Goal: Find specific page/section: Find specific page/section

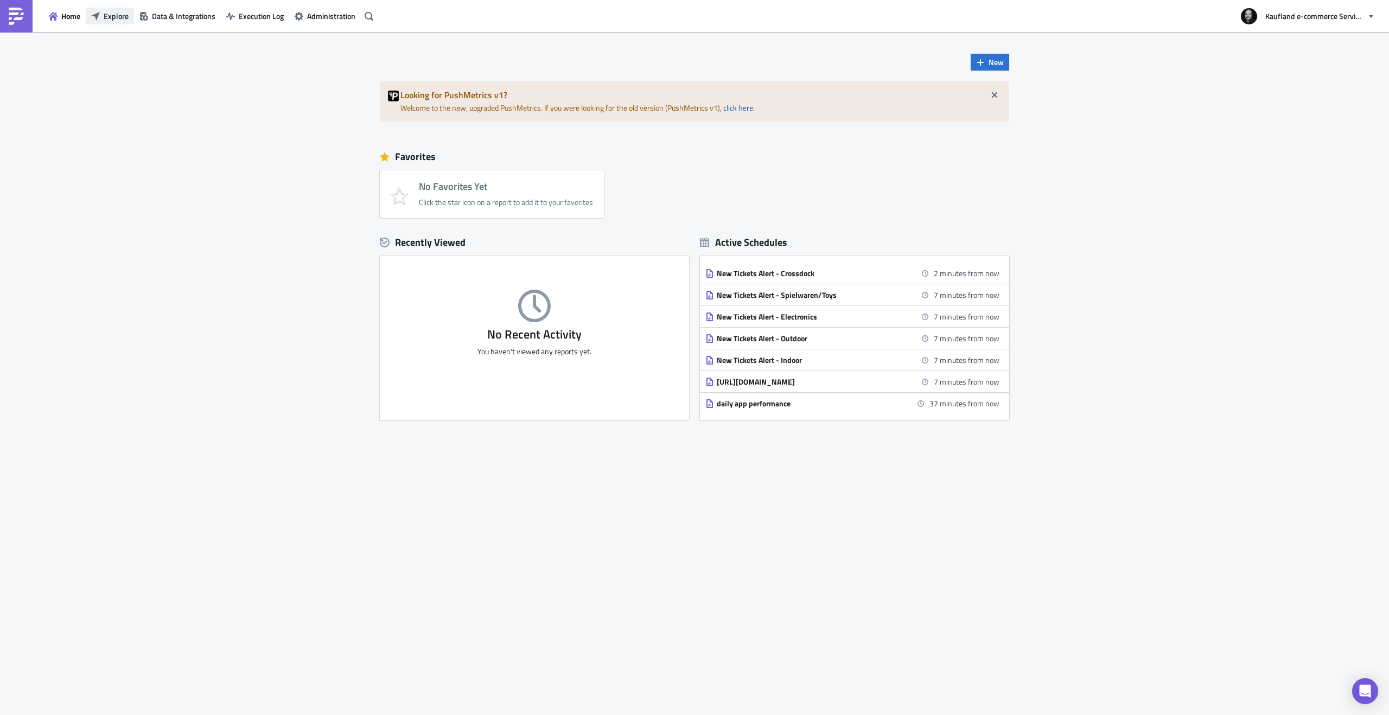
click at [94, 13] on icon "button" at bounding box center [95, 16] width 9 height 9
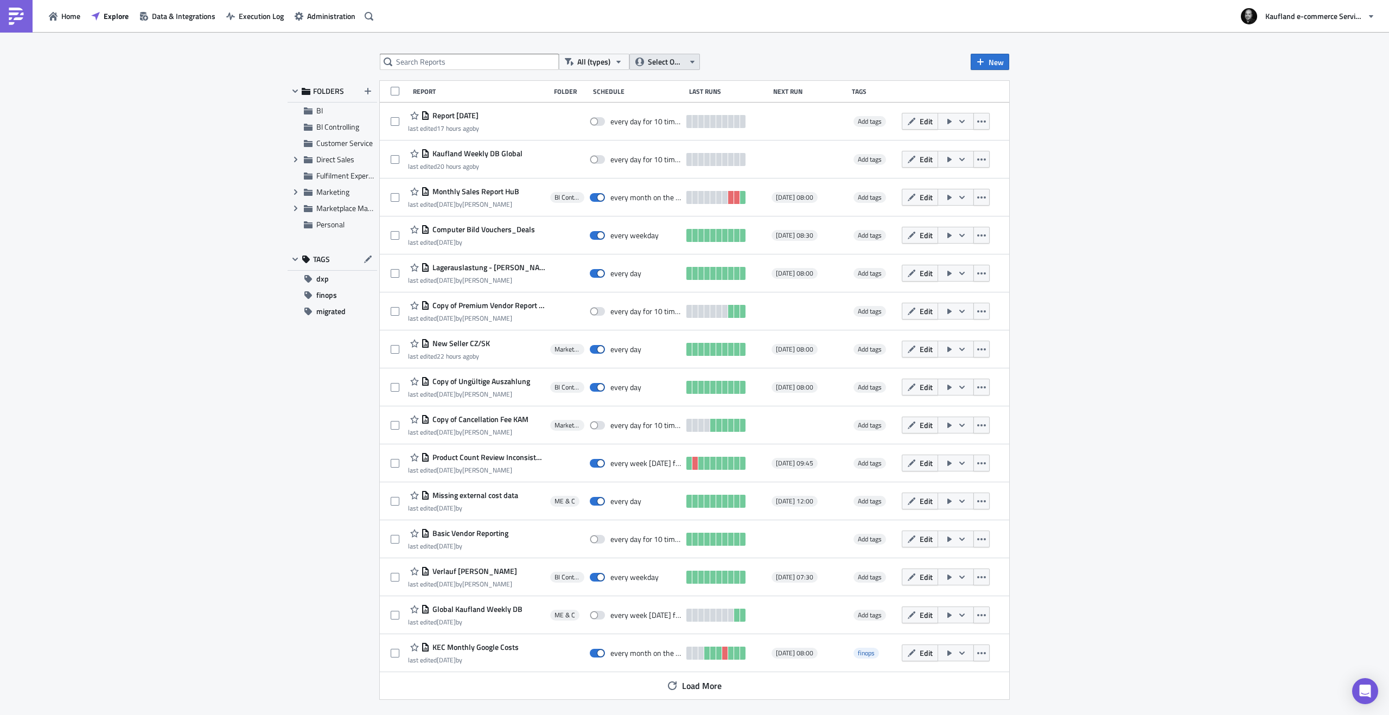
click at [681, 56] on span "Select Owner" at bounding box center [666, 62] width 36 height 12
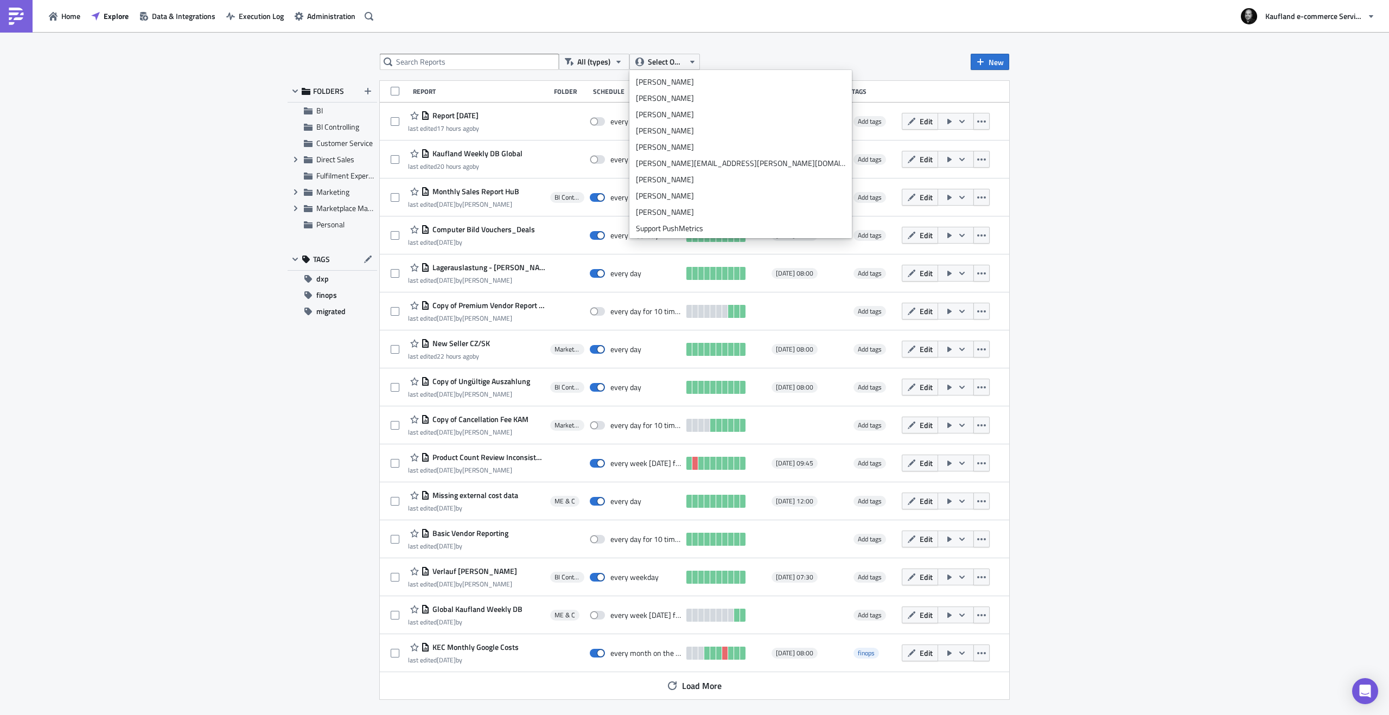
scroll to position [190, 0]
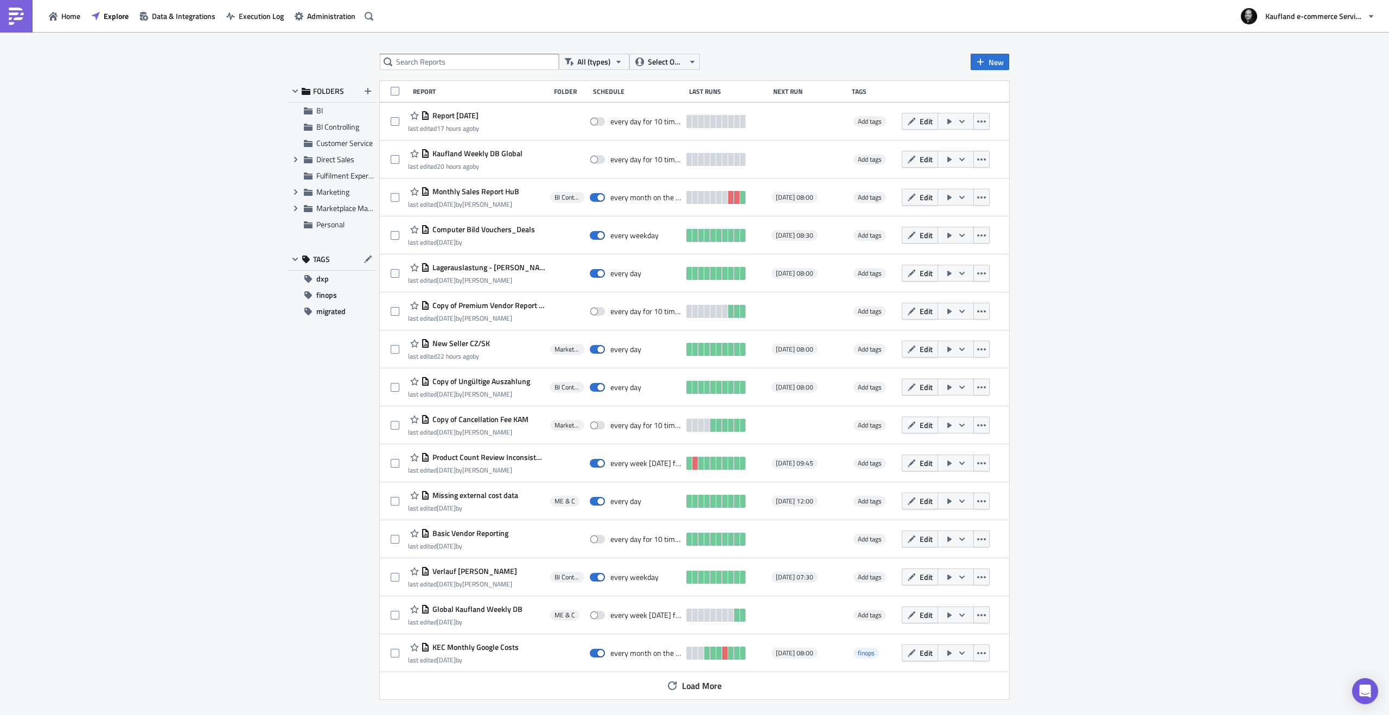
click at [487, 60] on input "text" at bounding box center [469, 62] width 179 height 16
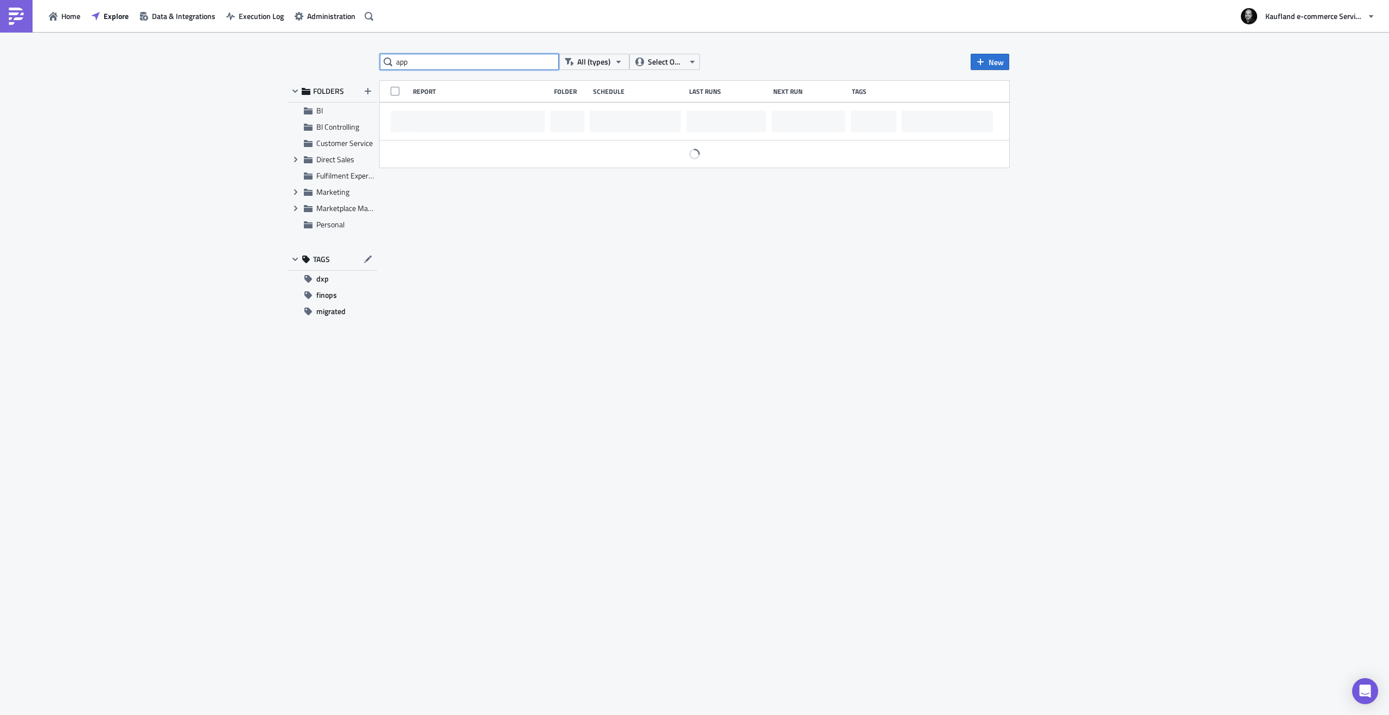
type input "app"
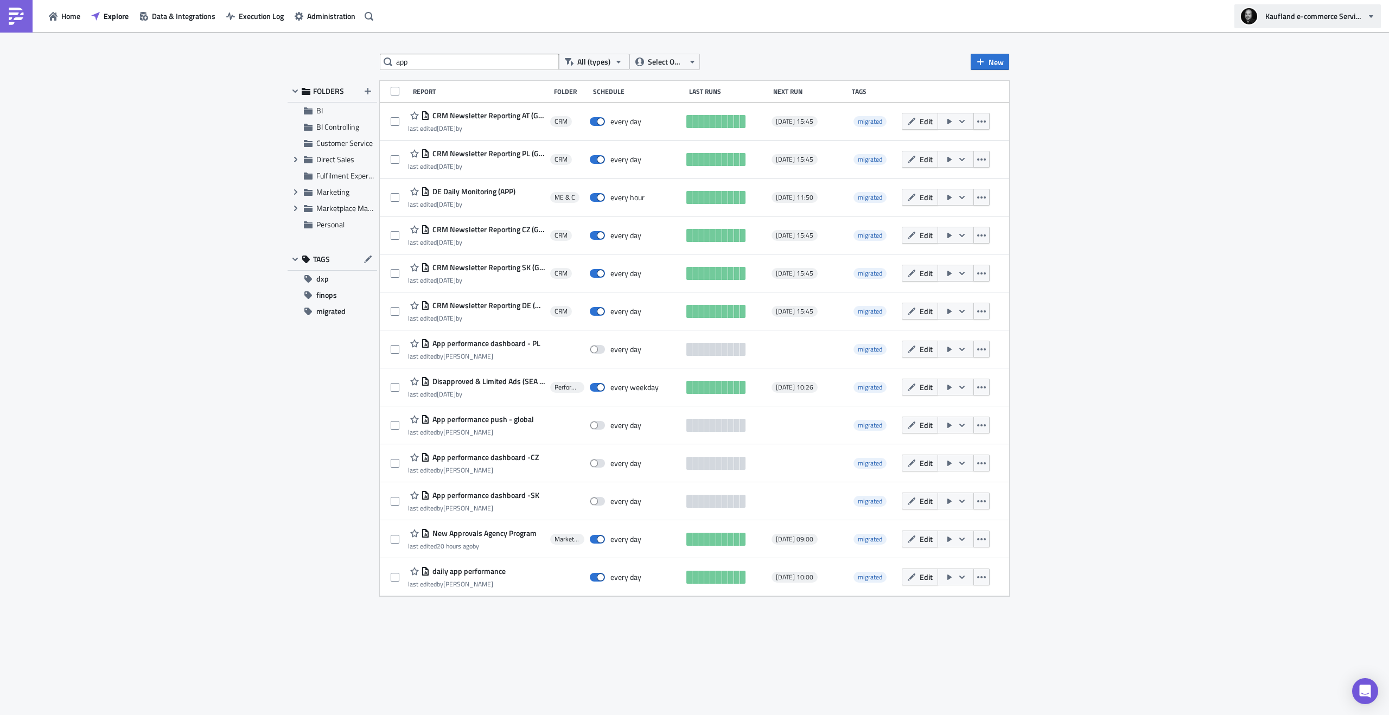
click at [1367, 14] on icon "button" at bounding box center [1371, 16] width 9 height 9
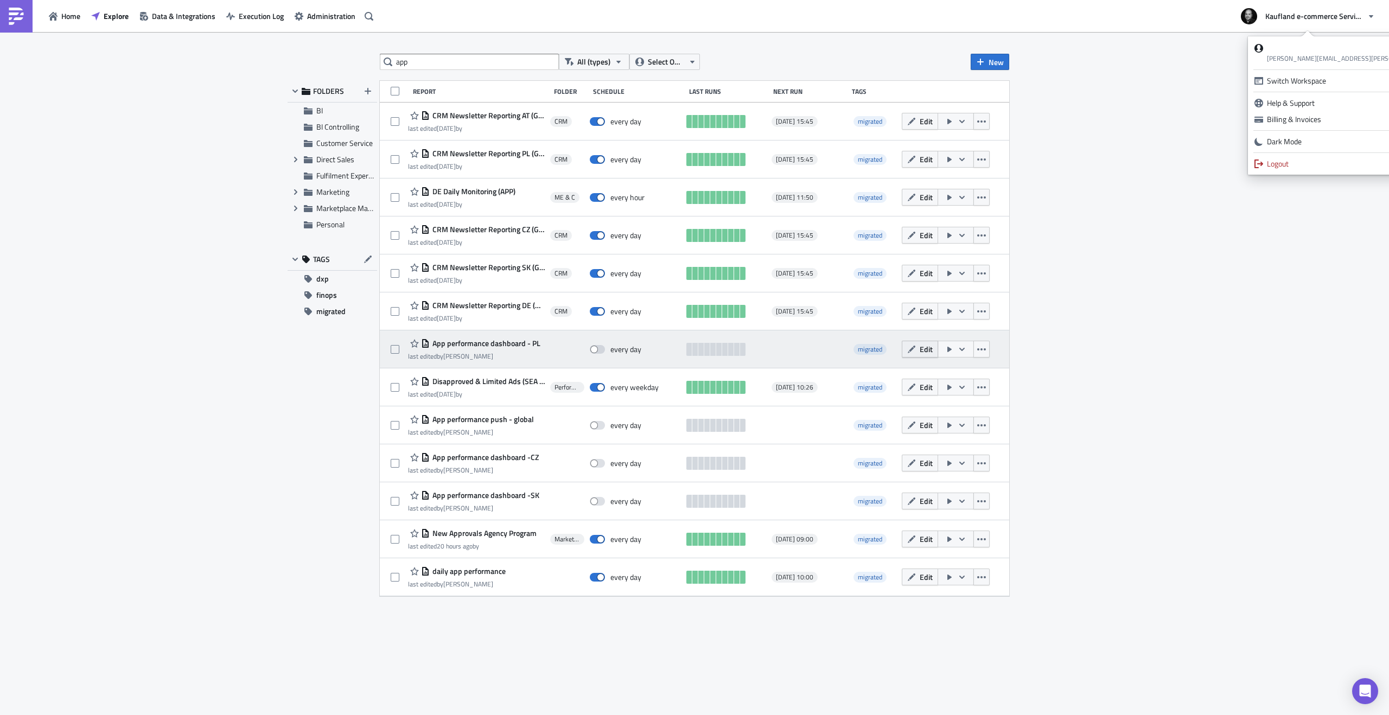
click at [921, 349] on span "Edit" at bounding box center [926, 348] width 13 height 11
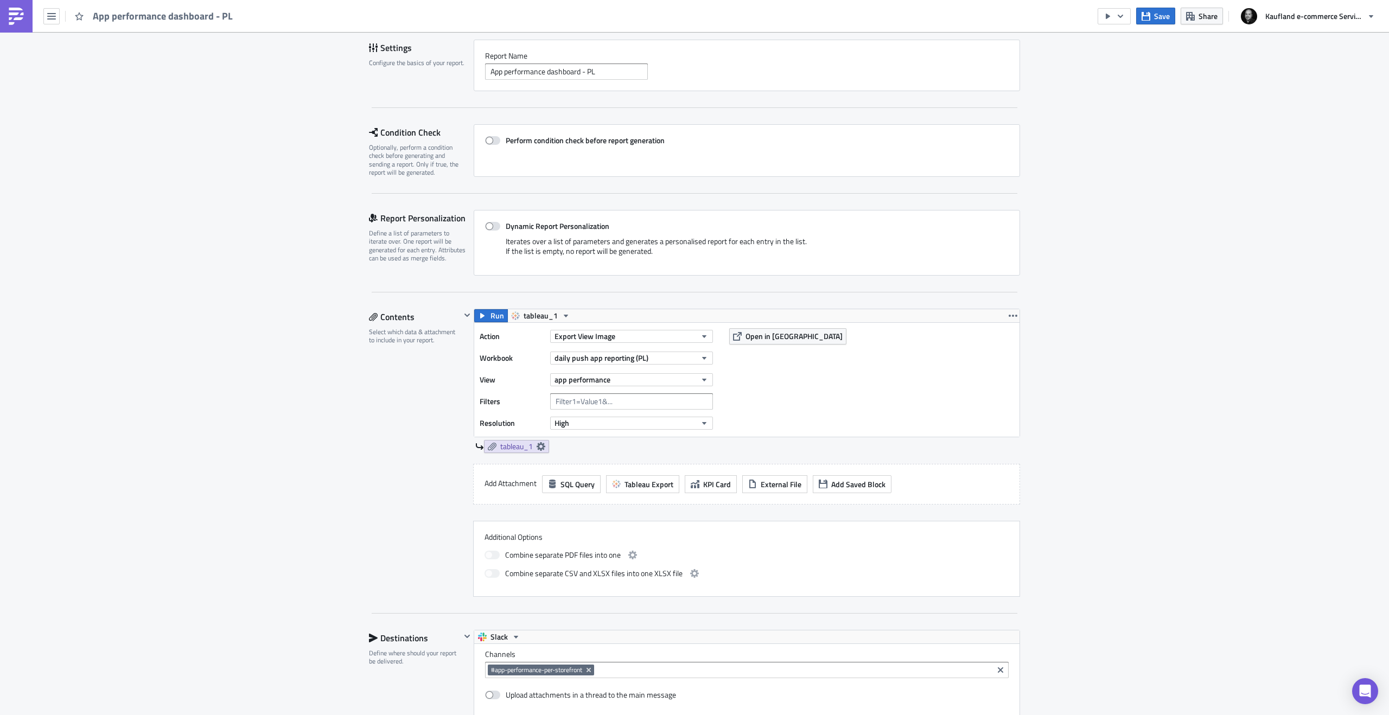
scroll to position [121, 0]
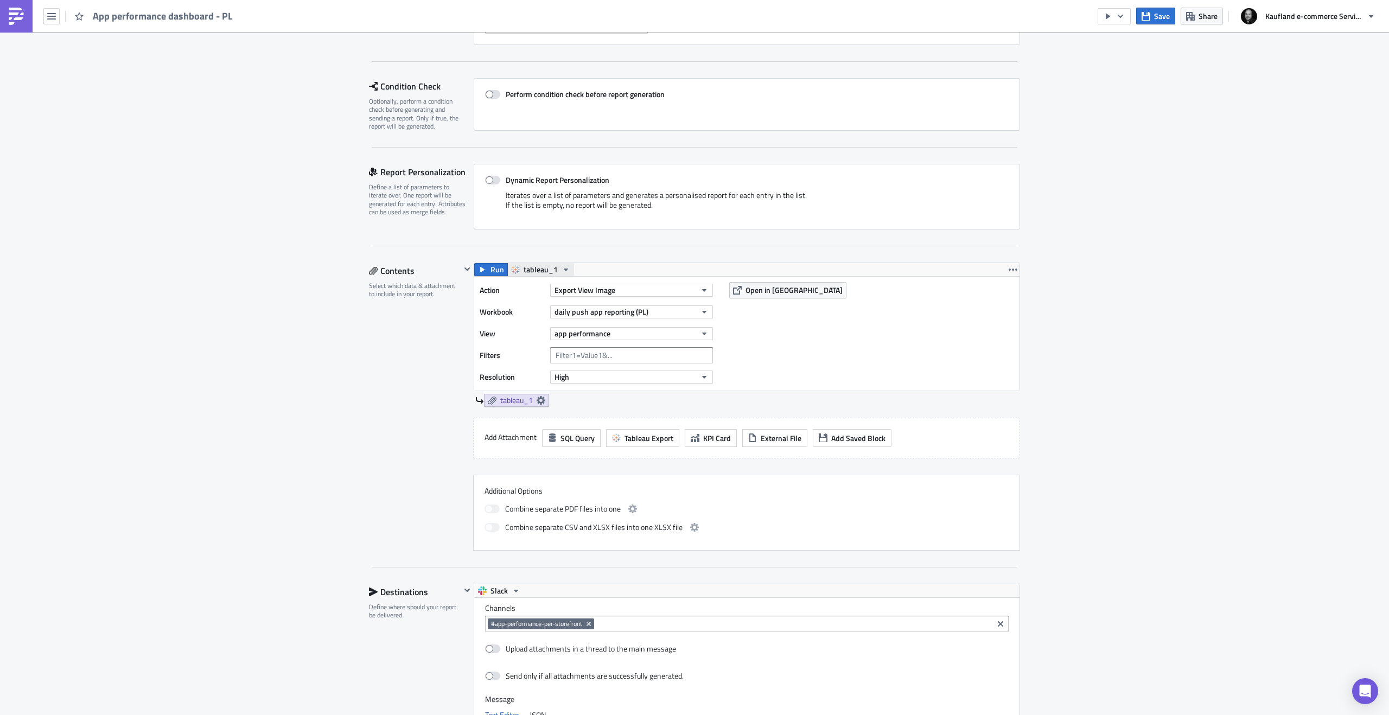
click at [513, 271] on icon "button" at bounding box center [515, 269] width 9 height 9
click at [525, 288] on div "tableau_1" at bounding box center [560, 287] width 78 height 11
click at [561, 271] on icon "button" at bounding box center [565, 269] width 9 height 9
click at [547, 284] on div "tableau_1" at bounding box center [560, 287] width 78 height 11
click at [761, 292] on span "Open in [GEOGRAPHIC_DATA]" at bounding box center [793, 289] width 97 height 11
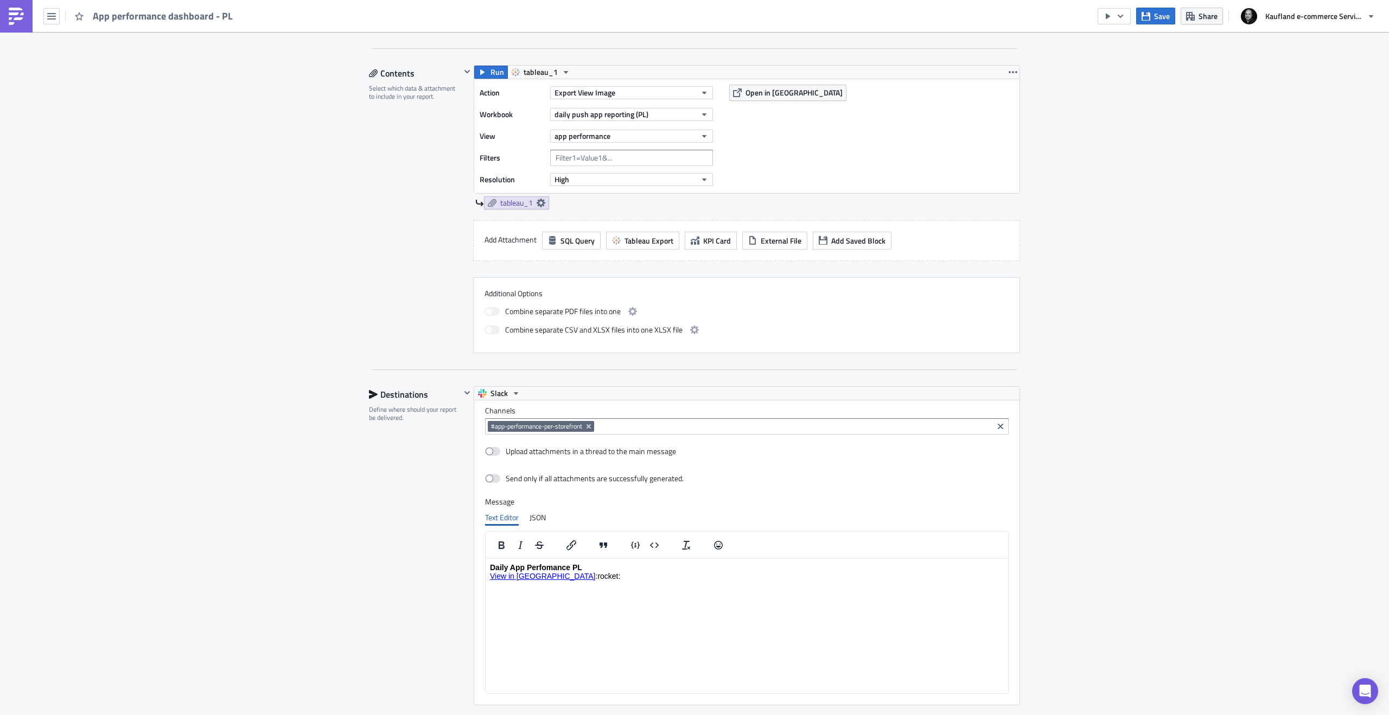
scroll to position [561, 0]
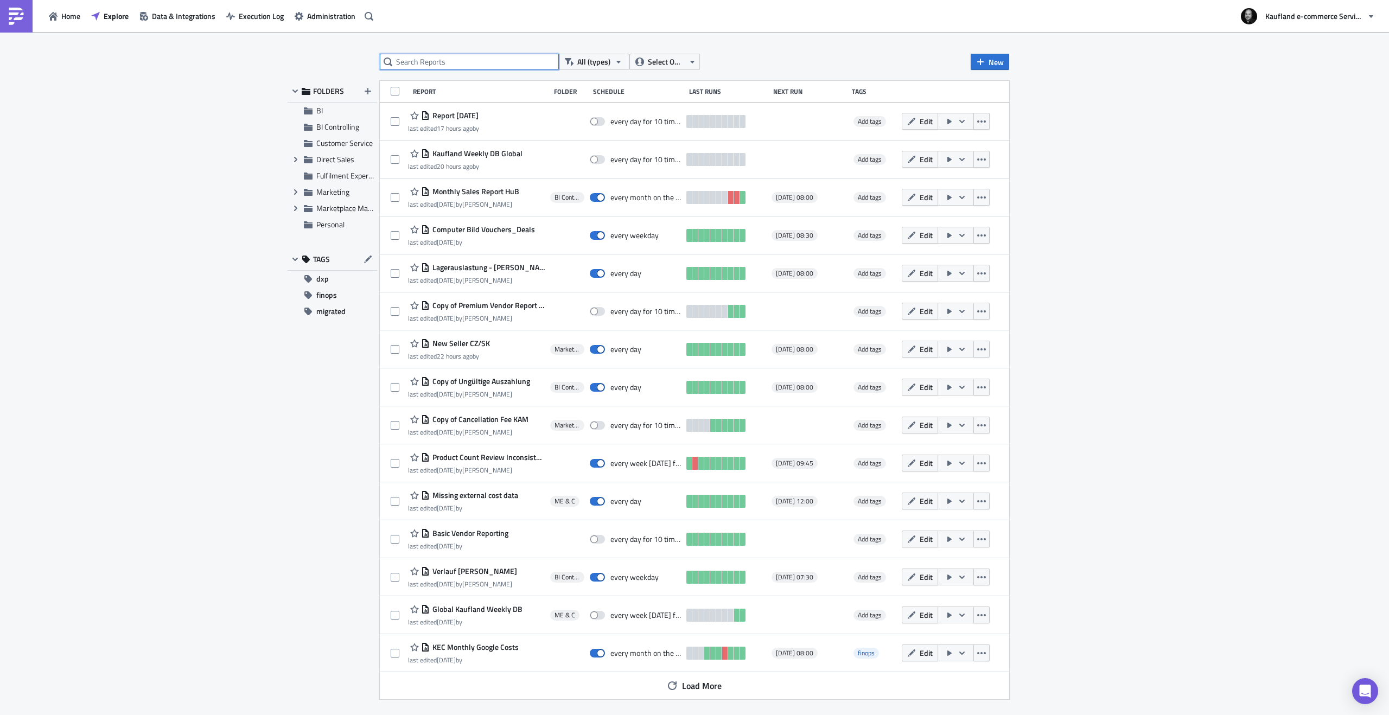
click at [460, 61] on input "text" at bounding box center [469, 62] width 179 height 16
click at [615, 66] on icon "button" at bounding box center [618, 62] width 9 height 9
click at [661, 59] on span "Select Owner" at bounding box center [666, 62] width 36 height 12
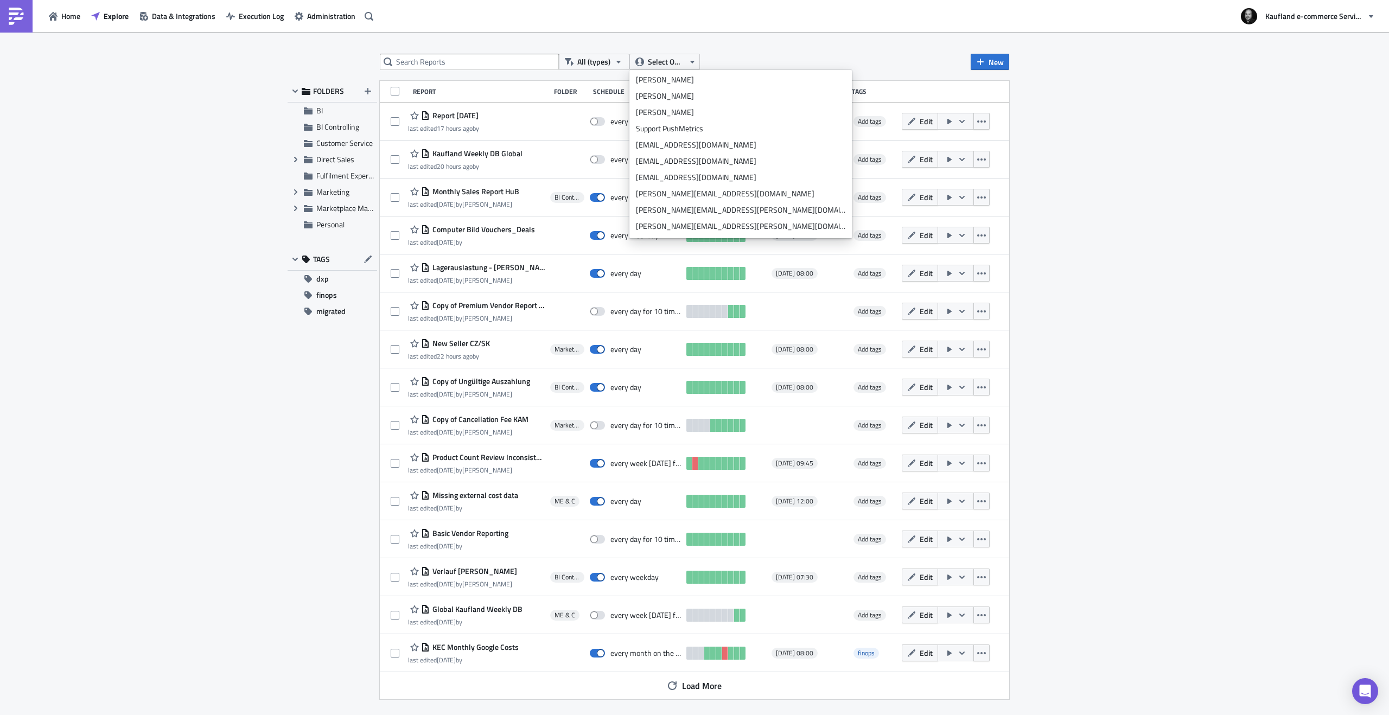
scroll to position [317, 0]
click at [471, 56] on input "text" at bounding box center [469, 62] width 179 height 16
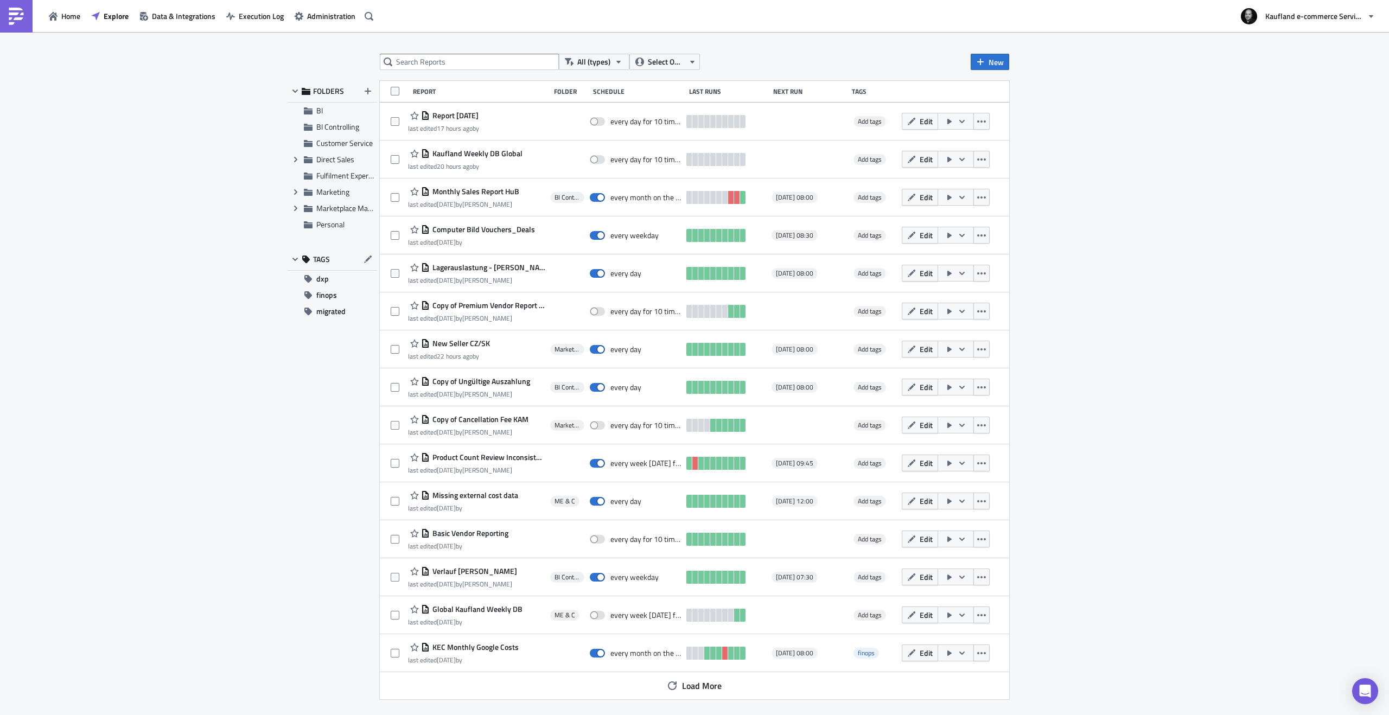
click at [467, 52] on div "All (types) Select Owner New FOLDERS BI BI Controlling Customer Service Expand …" at bounding box center [694, 374] width 1389 height 685
click at [460, 59] on input "text" at bounding box center [469, 62] width 179 height 16
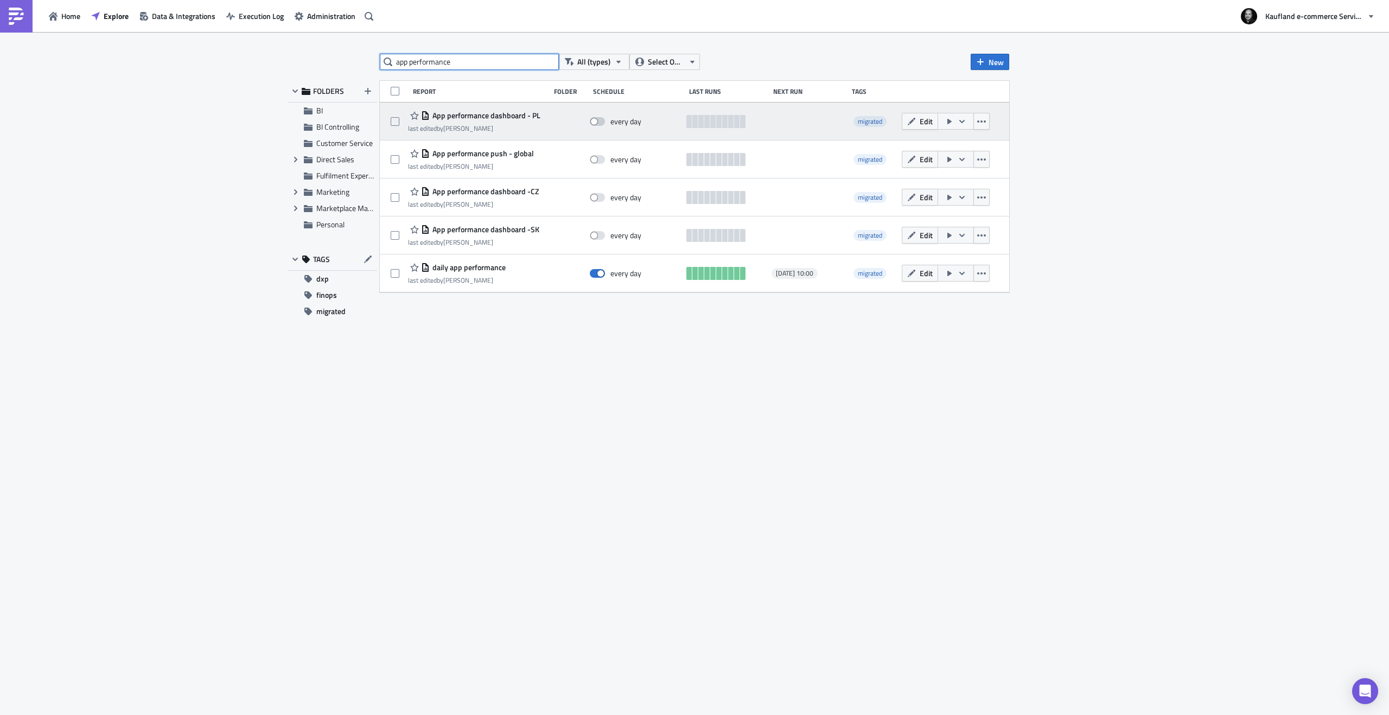
type input "app performance"
click at [595, 120] on span at bounding box center [597, 121] width 15 height 9
click at [595, 120] on input "checkbox" at bounding box center [595, 121] width 7 height 7
checkbox input "true"
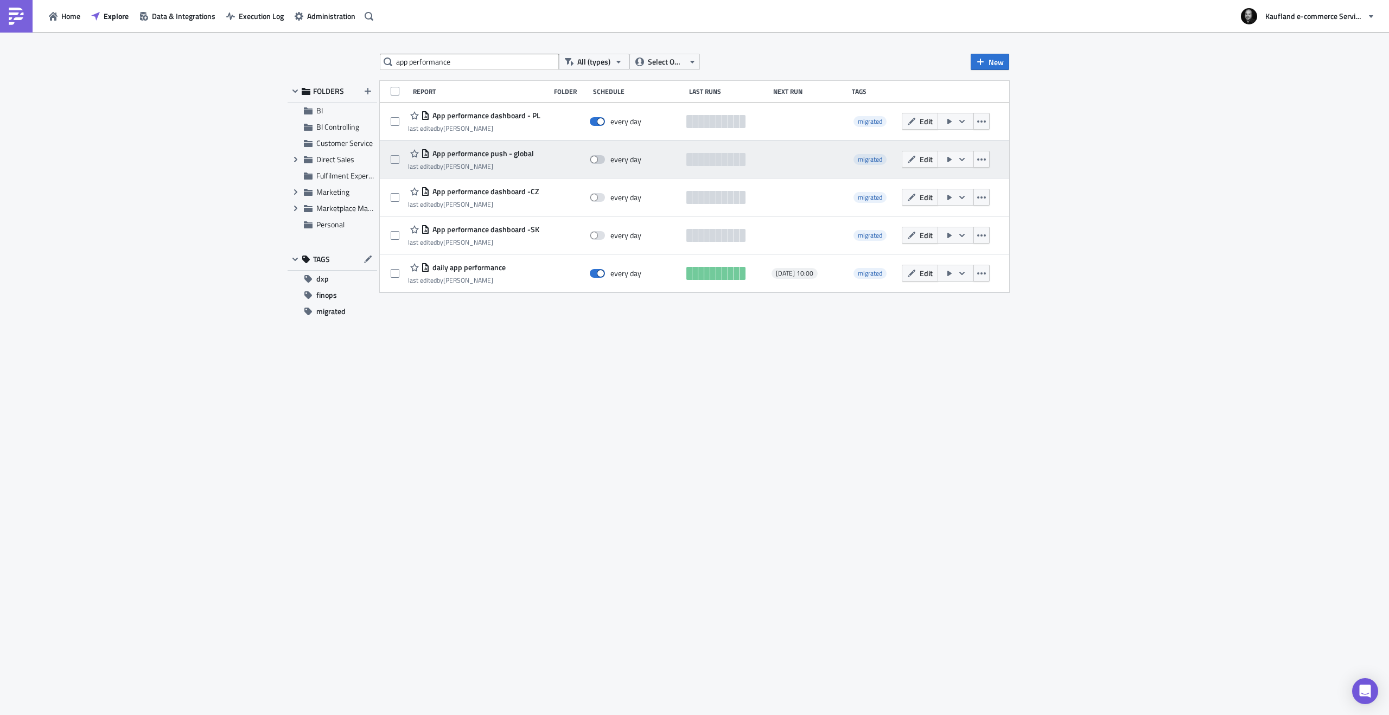
click at [596, 160] on span at bounding box center [597, 159] width 15 height 9
click at [596, 160] on input "checkbox" at bounding box center [595, 159] width 7 height 7
checkbox input "true"
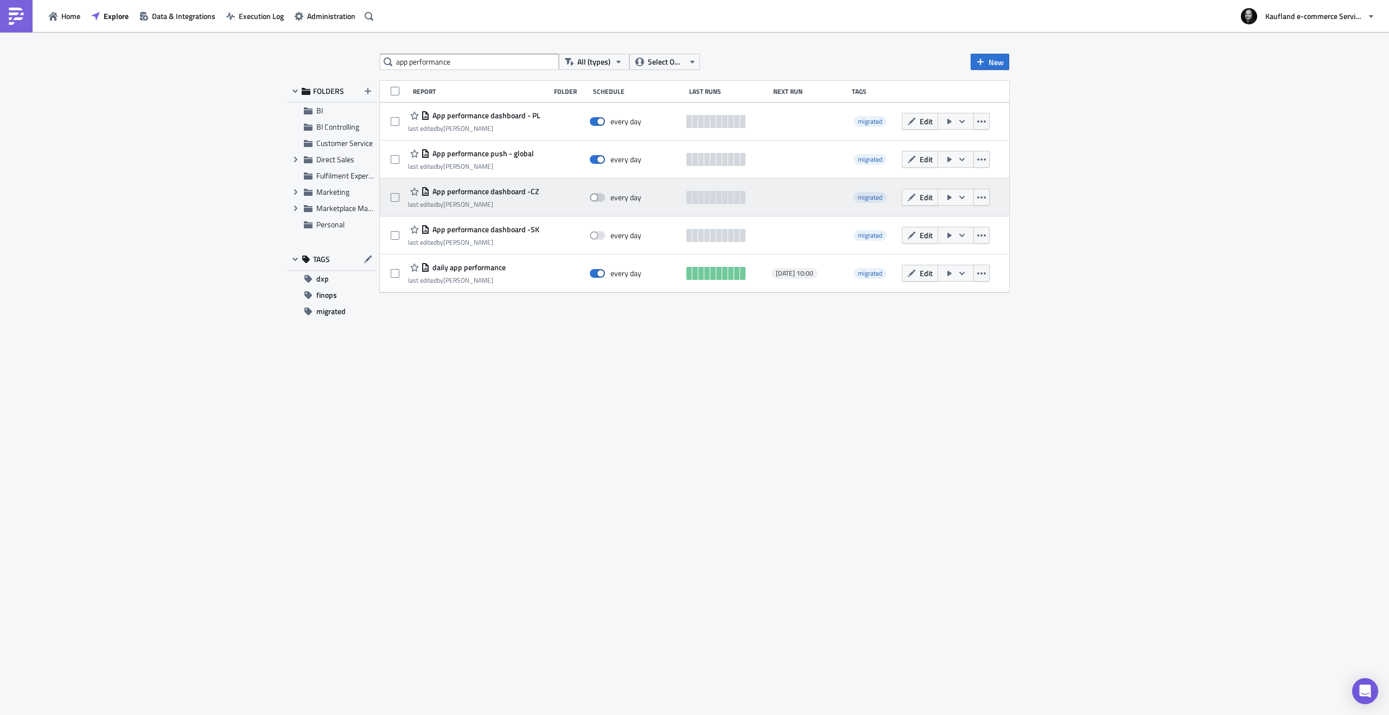
click at [599, 197] on span at bounding box center [597, 197] width 15 height 9
click at [599, 197] on input "checkbox" at bounding box center [595, 197] width 7 height 7
checkbox input "true"
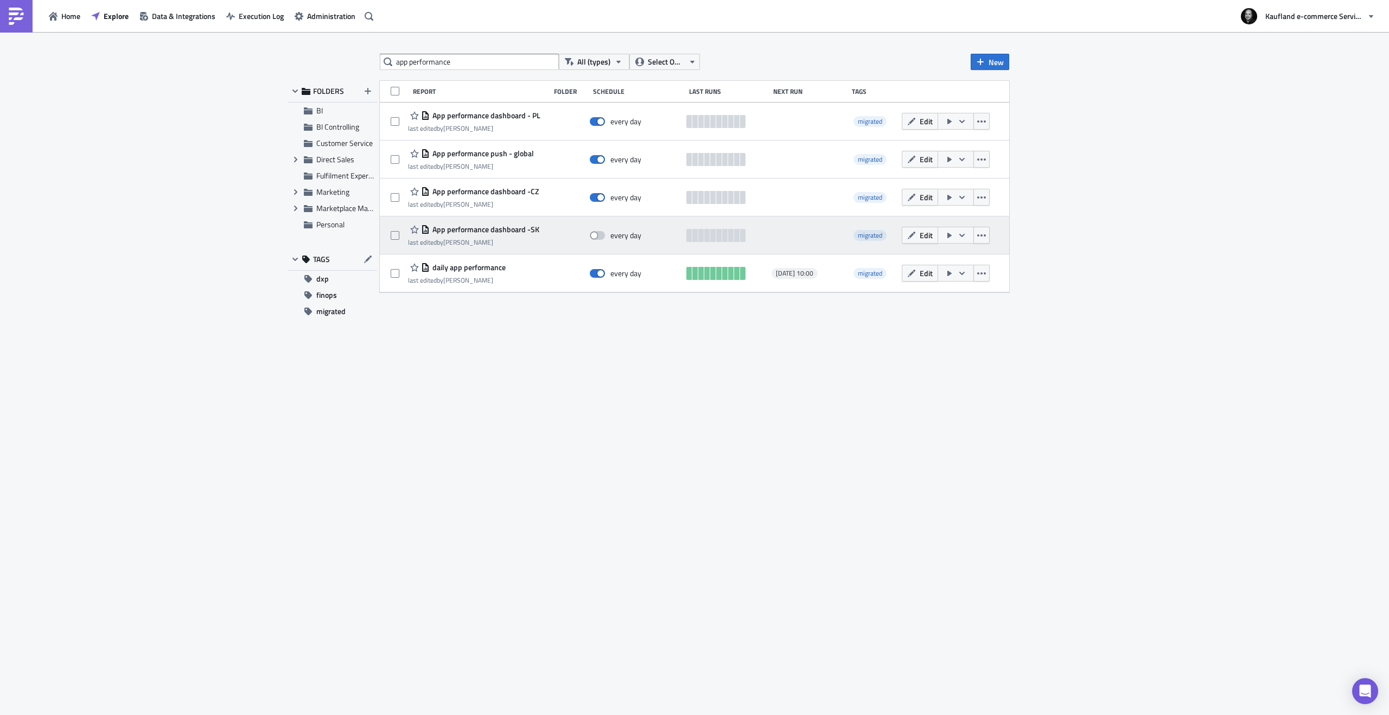
click at [597, 237] on span at bounding box center [597, 235] width 15 height 9
click at [597, 237] on input "checkbox" at bounding box center [595, 235] width 7 height 7
checkbox input "true"
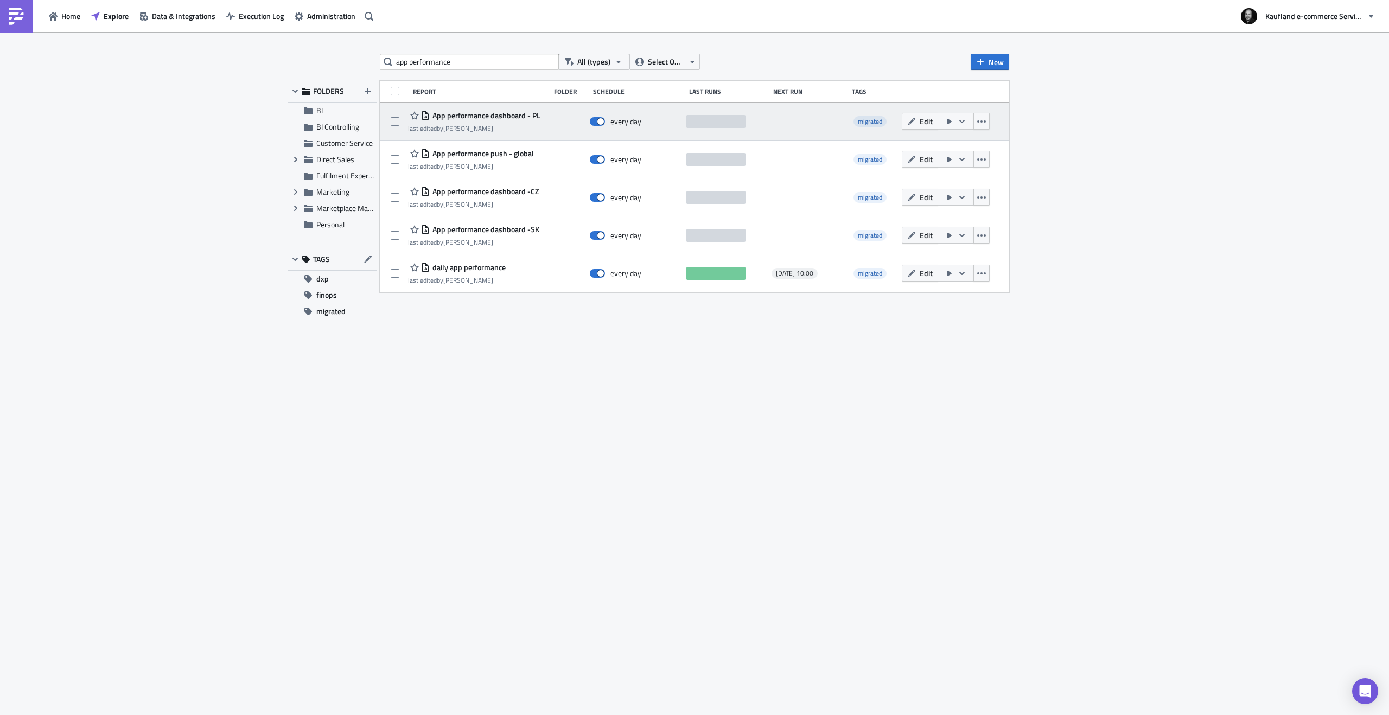
click at [989, 117] on span at bounding box center [981, 121] width 16 height 17
click at [984, 119] on icon "button" at bounding box center [981, 121] width 9 height 9
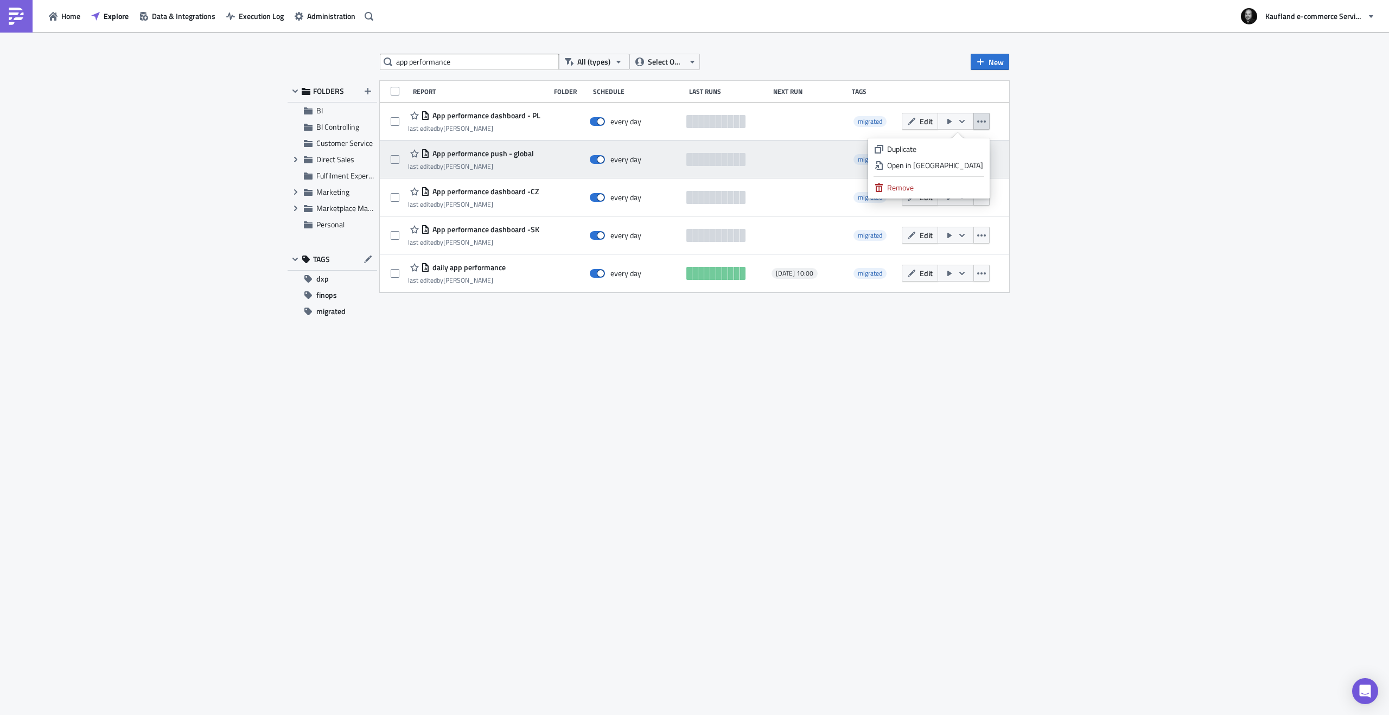
click at [532, 158] on div "App performance push - global last edited by [PERSON_NAME]" at bounding box center [476, 160] width 137 height 22
click at [474, 152] on span "App performance push - global" at bounding box center [482, 154] width 104 height 10
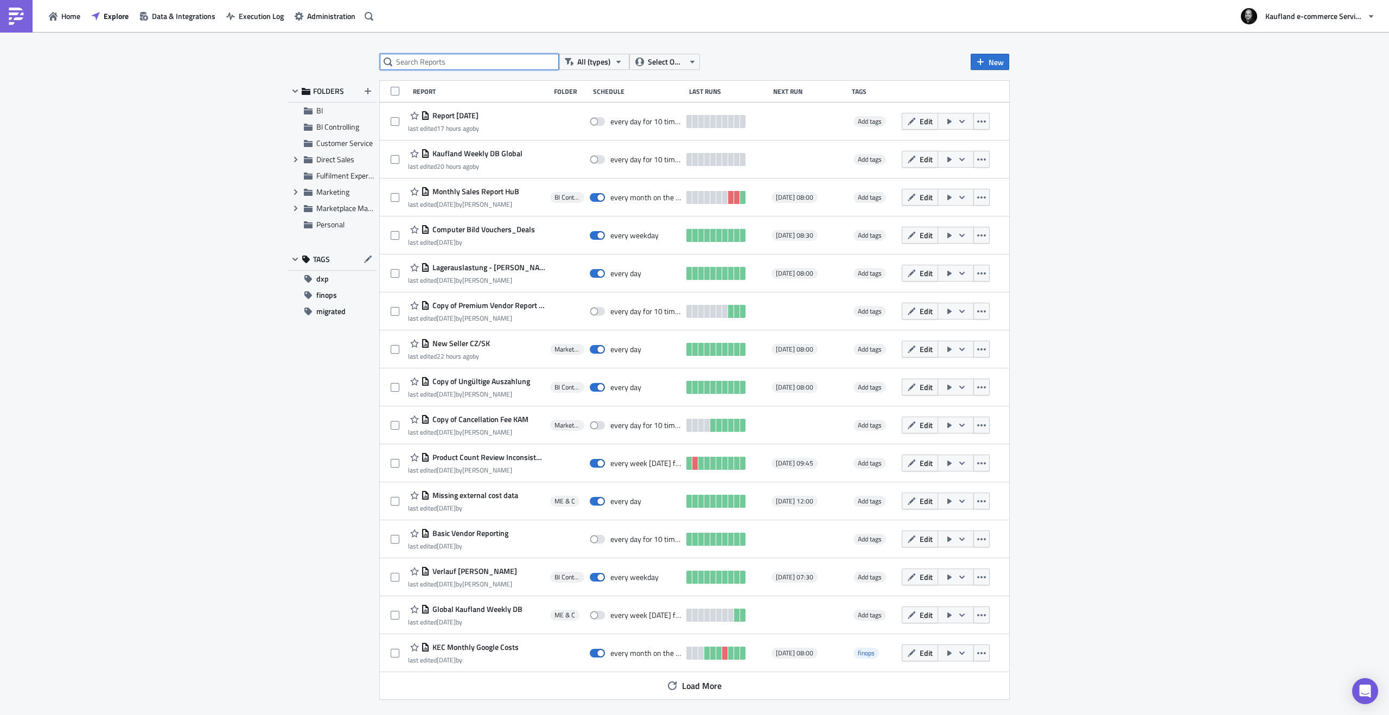
click at [481, 66] on input "text" at bounding box center [469, 62] width 179 height 16
click at [60, 16] on button "Home" at bounding box center [64, 16] width 42 height 17
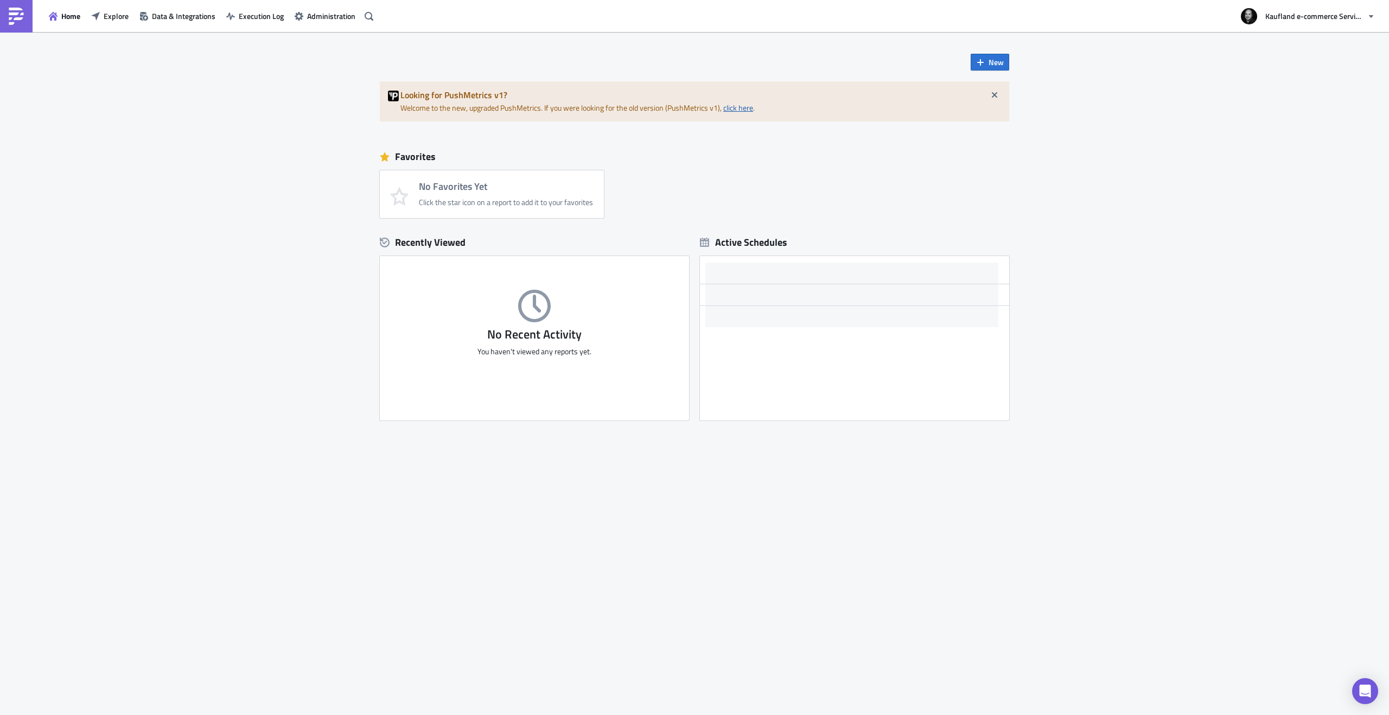
click at [729, 109] on link "click here" at bounding box center [738, 107] width 30 height 11
